Goal: Task Accomplishment & Management: Manage account settings

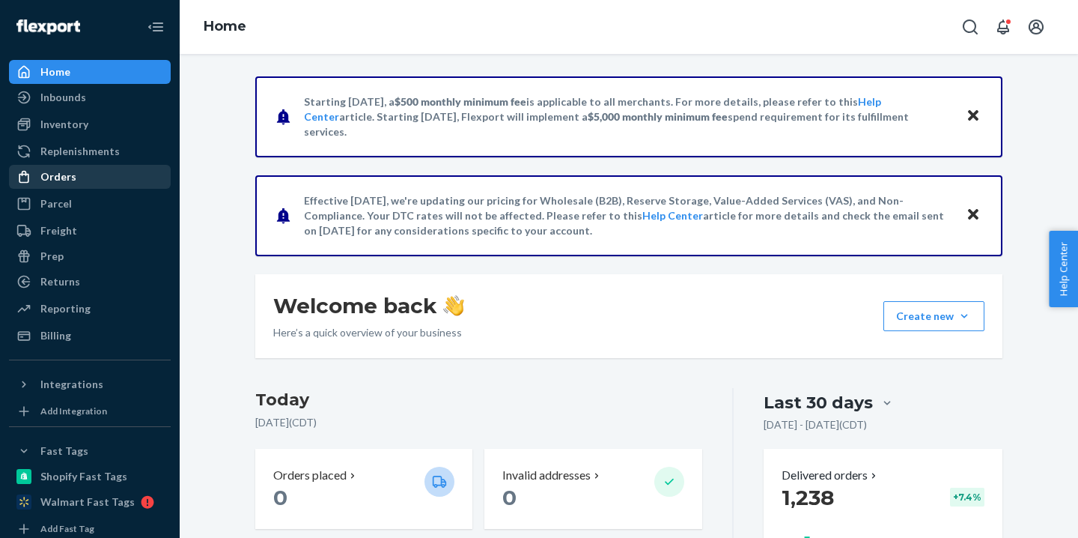
click at [104, 175] on div "Orders" at bounding box center [89, 176] width 159 height 21
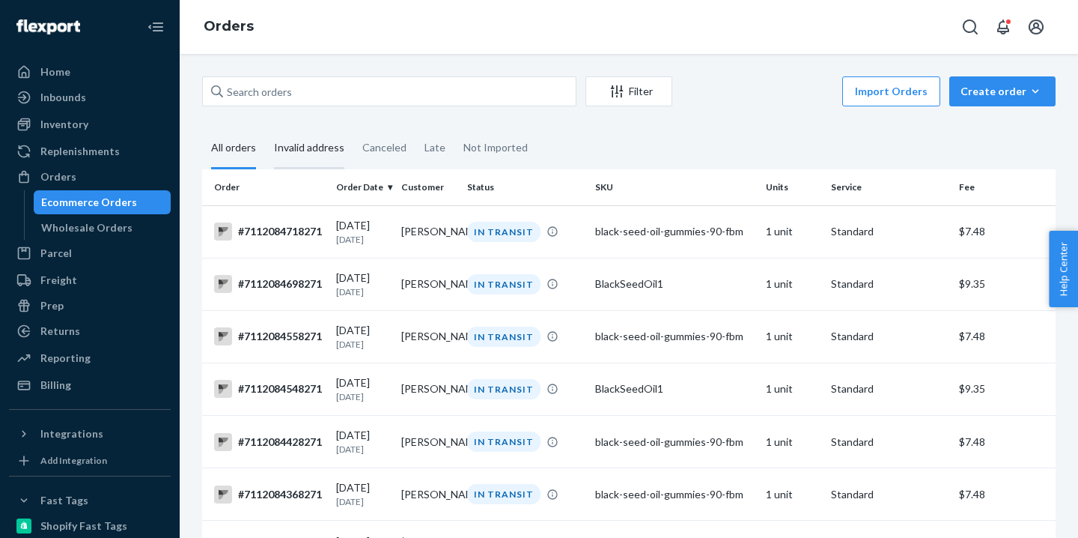
click at [305, 160] on div "Invalid address" at bounding box center [309, 148] width 70 height 41
click at [265, 128] on input "Invalid address" at bounding box center [265, 128] width 0 height 0
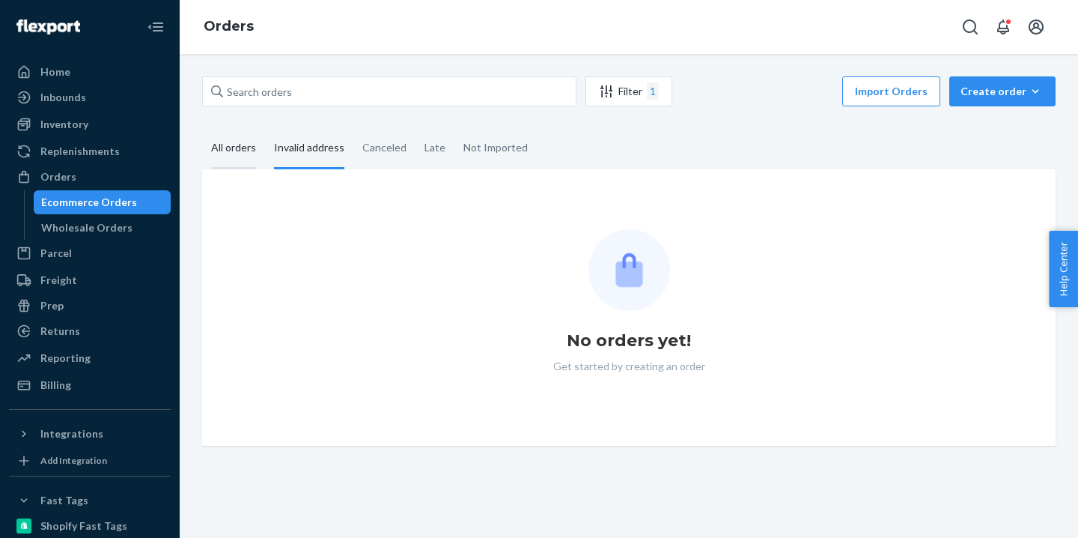
click at [249, 151] on div "All orders" at bounding box center [233, 148] width 45 height 41
click at [202, 128] on input "All orders" at bounding box center [202, 128] width 0 height 0
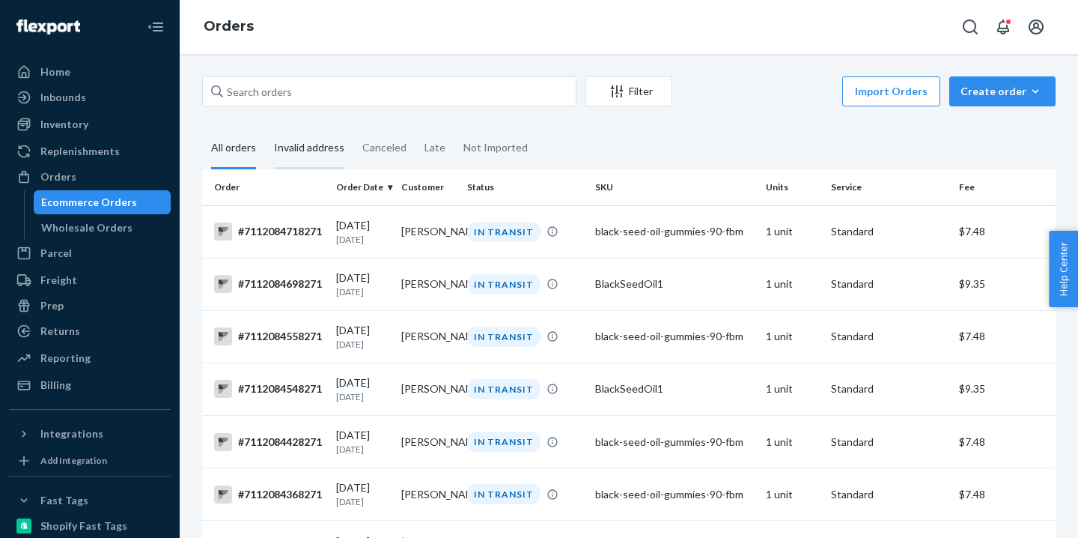
click at [312, 158] on div "Invalid address" at bounding box center [309, 148] width 70 height 41
click at [265, 128] on input "Invalid address" at bounding box center [265, 128] width 0 height 0
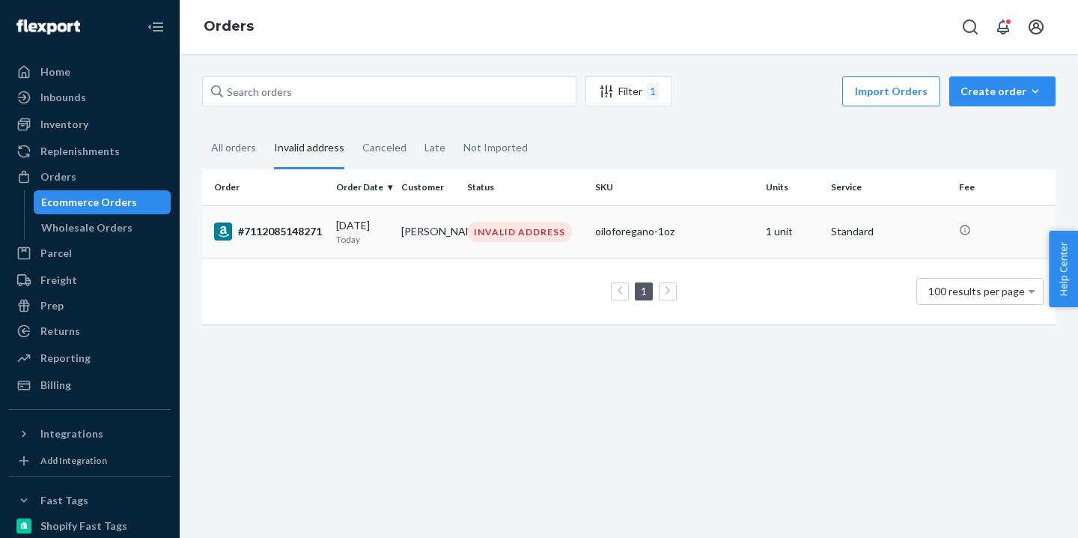
click at [356, 223] on div "[DATE] [DATE]" at bounding box center [362, 232] width 53 height 28
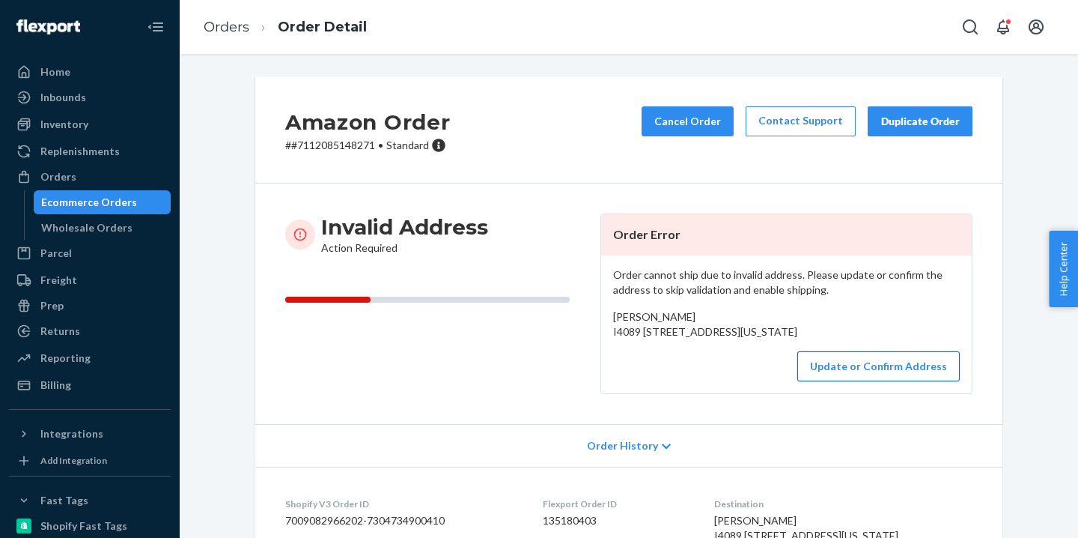
click at [844, 381] on button "Update or Confirm Address" at bounding box center [878, 366] width 162 height 30
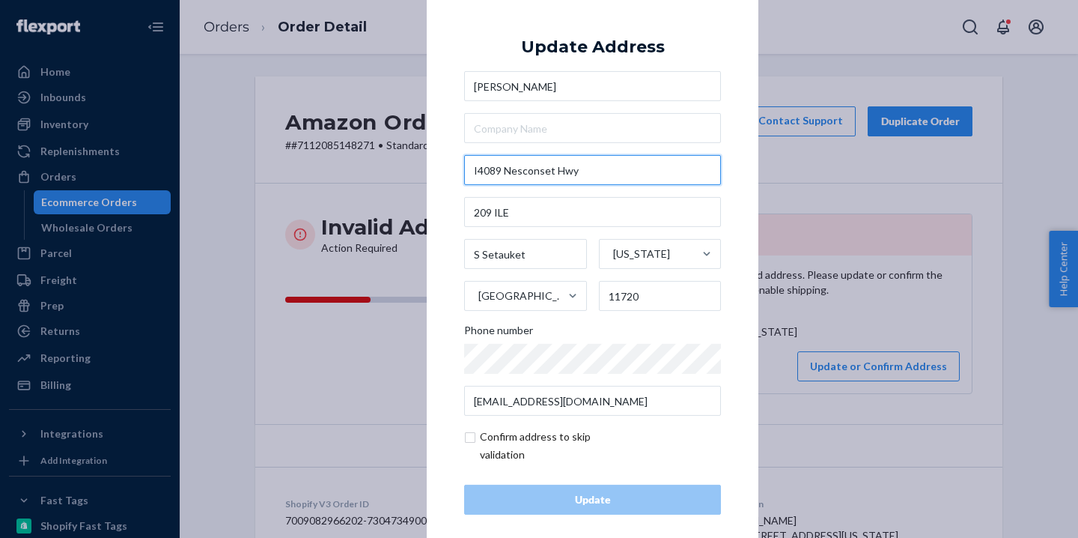
click at [595, 178] on input "I4089 Nesconset Hwy" at bounding box center [592, 170] width 257 height 30
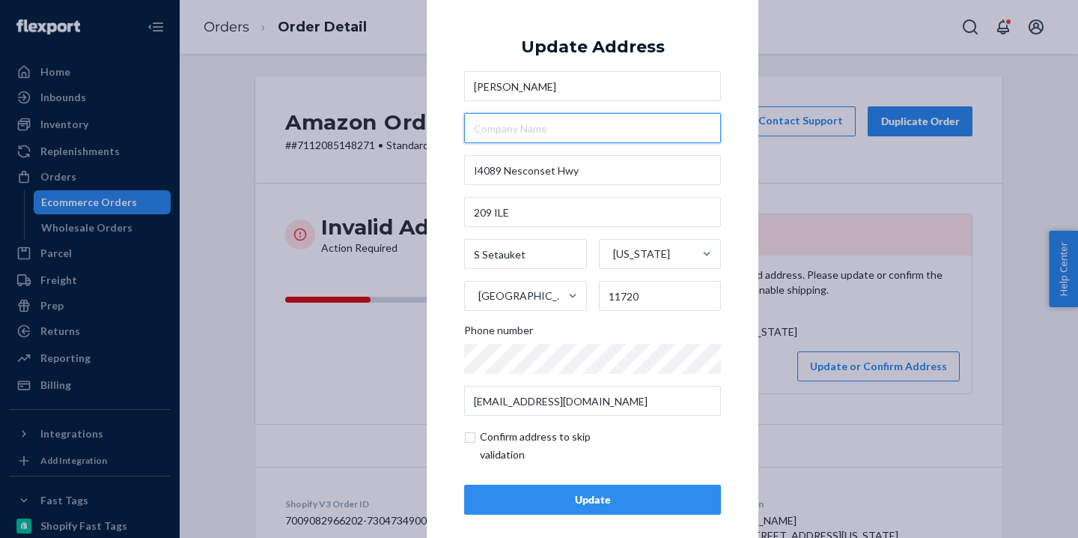
click at [684, 124] on input "text" at bounding box center [592, 128] width 257 height 30
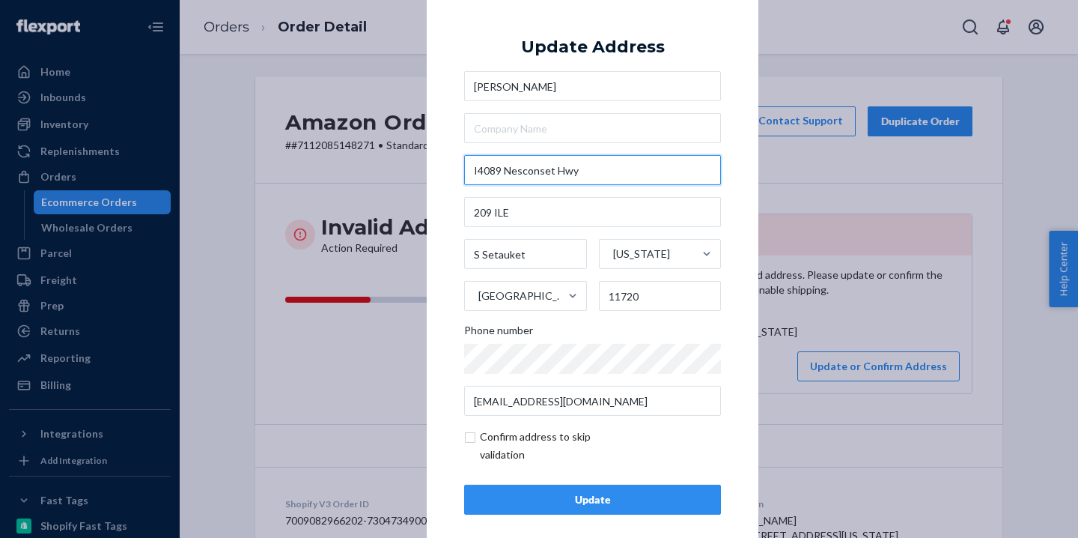
click at [636, 175] on input "I4089 Nesconset Hwy" at bounding box center [592, 170] width 257 height 30
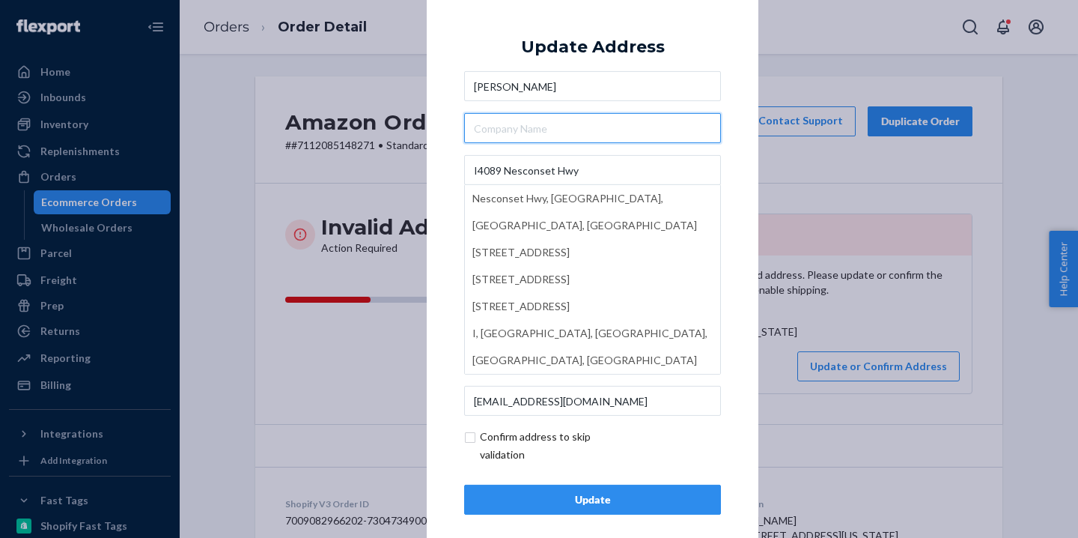
click at [692, 121] on input "text" at bounding box center [592, 128] width 257 height 30
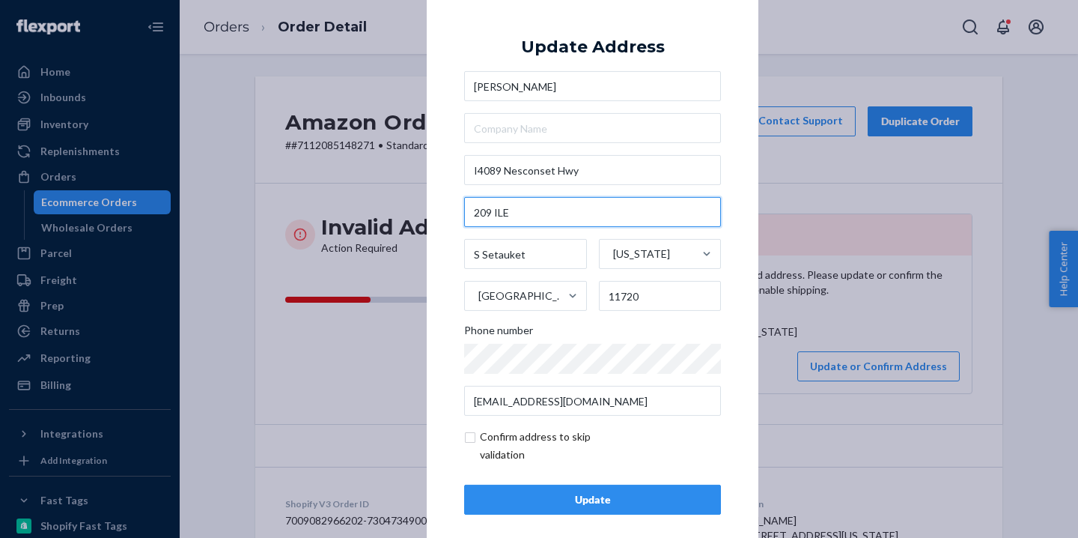
click at [598, 212] on input "209 ILE" at bounding box center [592, 212] width 257 height 30
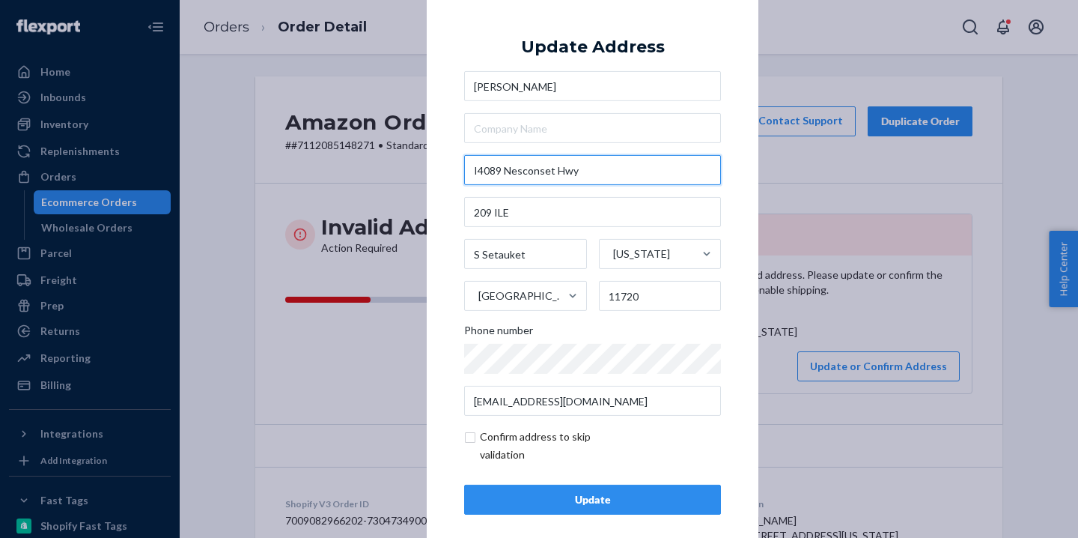
click at [598, 169] on input "I4089 Nesconset Hwy" at bounding box center [592, 170] width 257 height 30
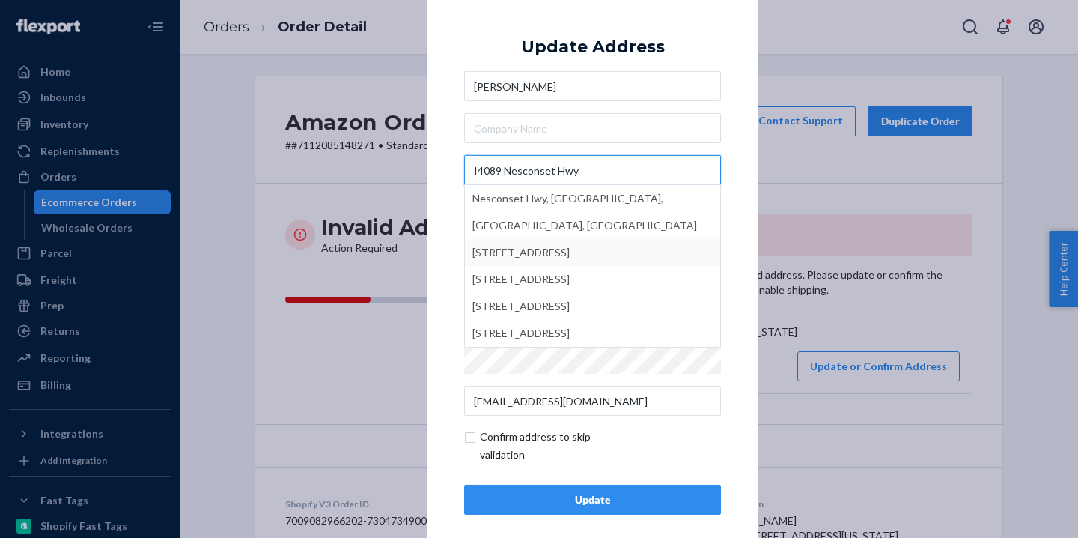
type input "I4089 Nesconset Hwy"
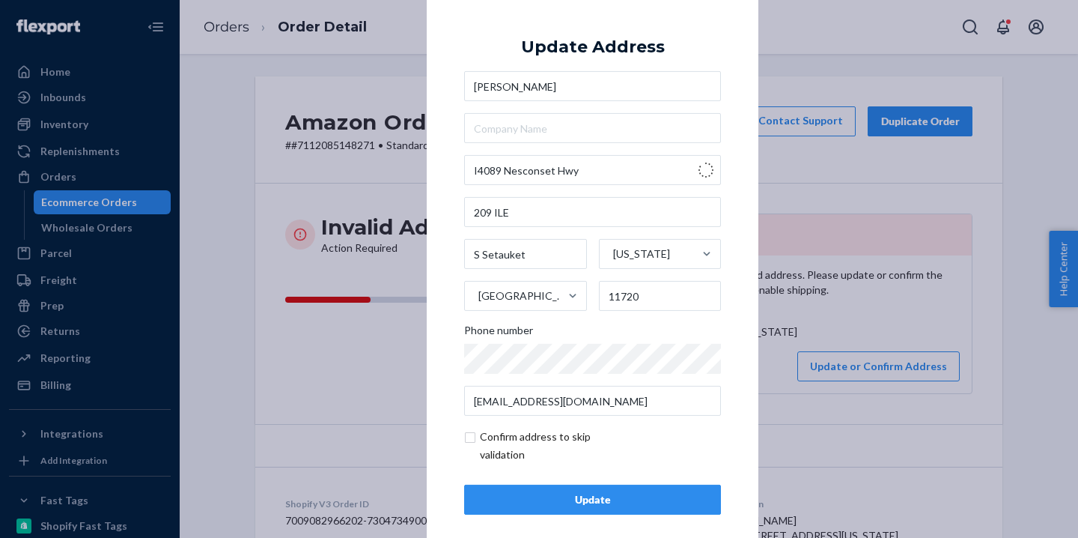
type input "Centereach"
type input "[STREET_ADDRESS]"
click at [613, 221] on input "text" at bounding box center [592, 212] width 257 height 30
paste input "209 ILE"
type input "209 ILE"
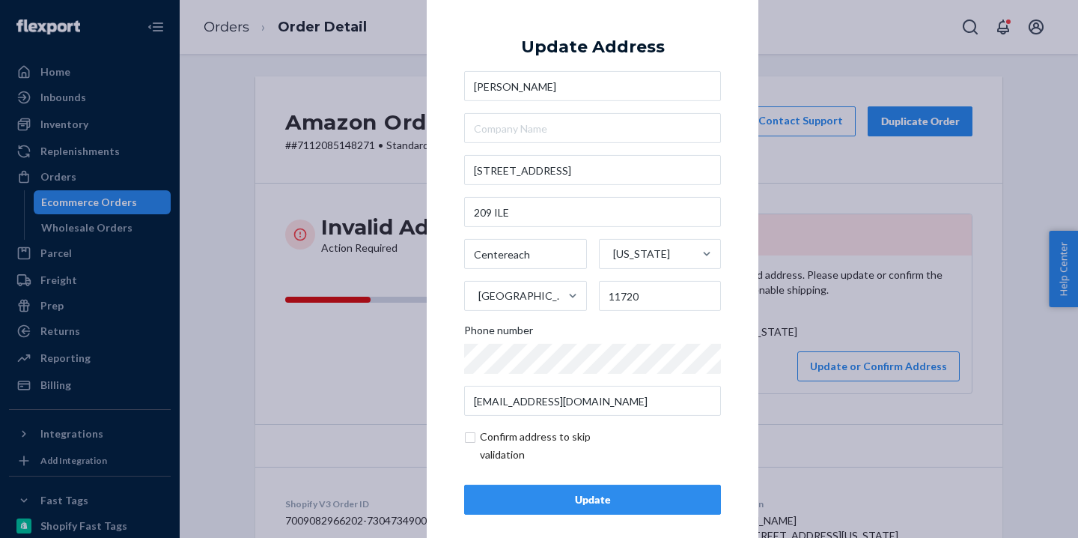
click at [572, 505] on div "Update" at bounding box center [592, 499] width 231 height 15
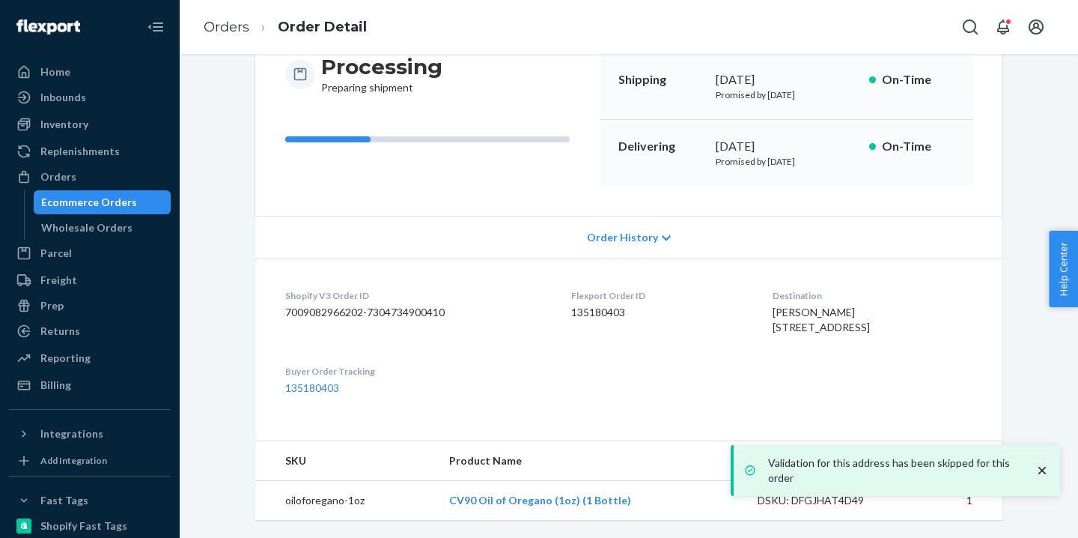
scroll to position [182, 0]
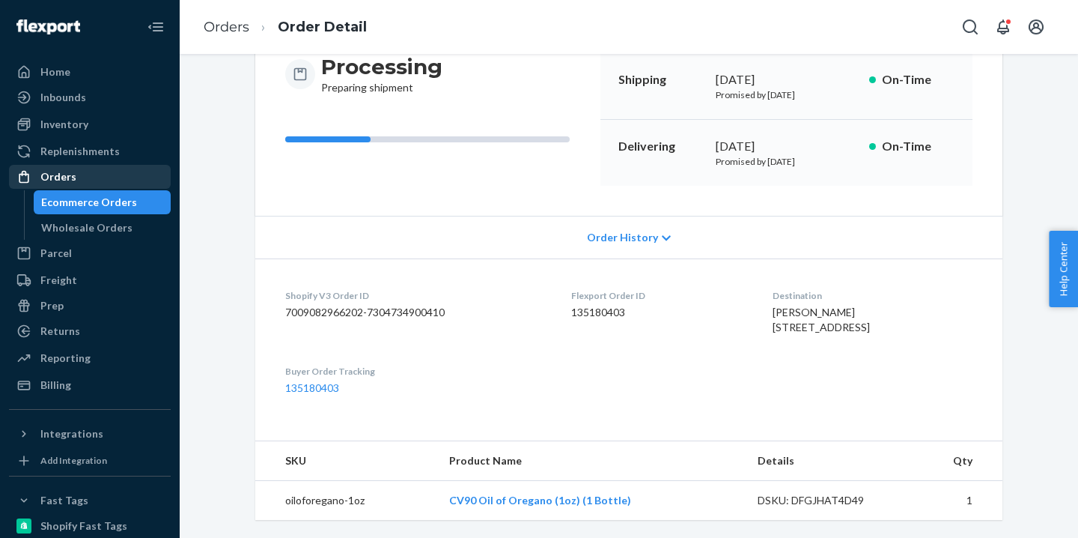
click at [76, 174] on div "Orders" at bounding box center [89, 176] width 159 height 21
